Goal: Navigation & Orientation: Understand site structure

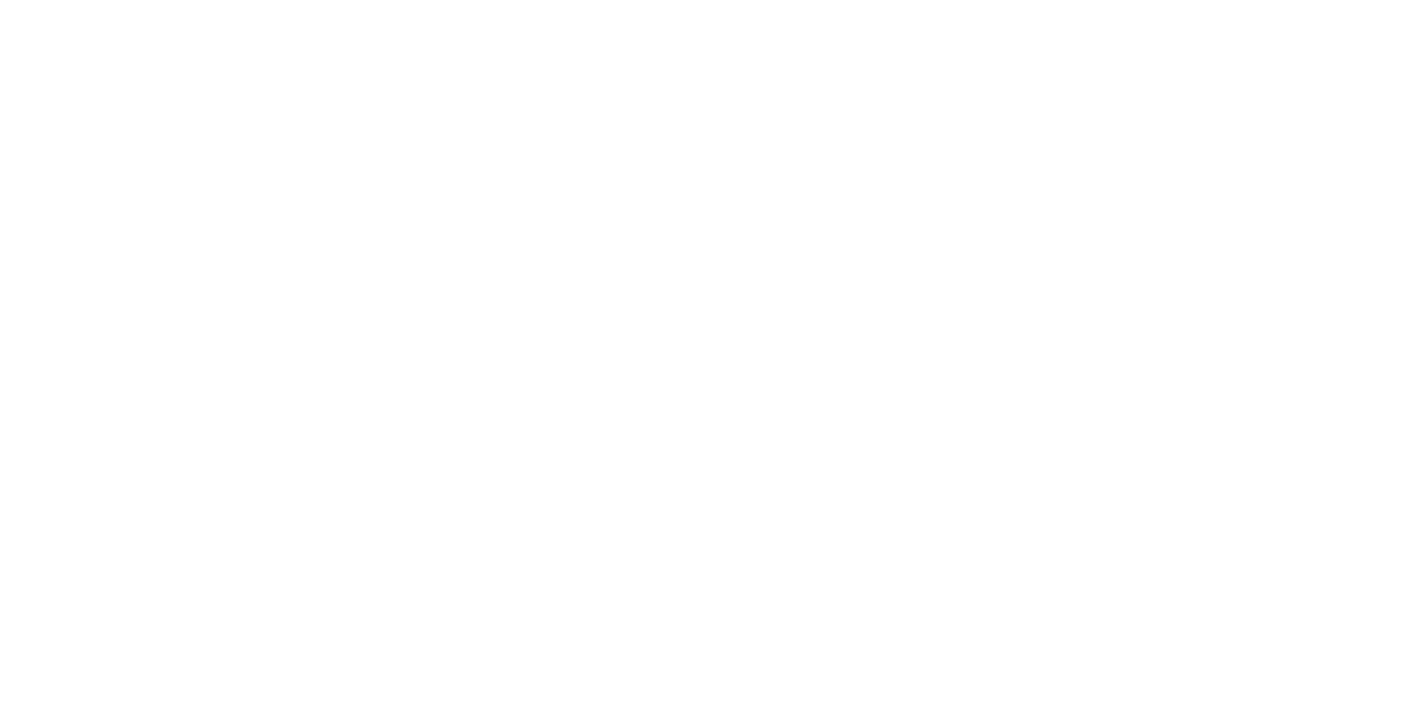
click at [347, 241] on div at bounding box center [707, 132] width 1390 height 265
